Goal: Task Accomplishment & Management: Use online tool/utility

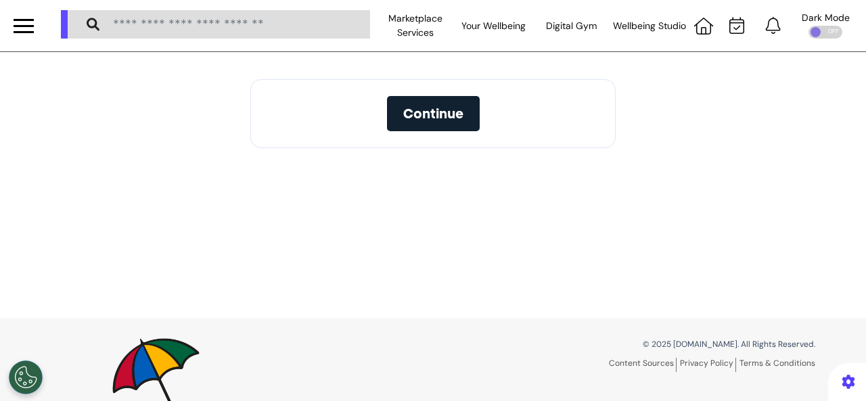
click at [451, 116] on span "Continue" at bounding box center [433, 114] width 60 height 14
click at [682, 124] on div "Continue" at bounding box center [433, 185] width 866 height 266
